Goal: Navigation & Orientation: Find specific page/section

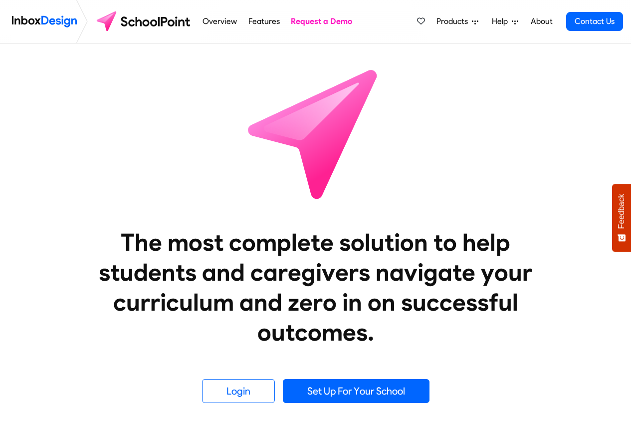
click at [457, 22] on span "Products" at bounding box center [454, 21] width 35 height 12
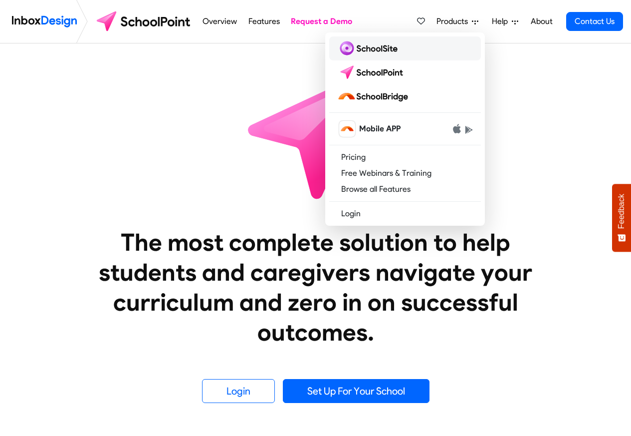
click at [363, 48] on img at bounding box center [369, 48] width 64 height 16
